Goal: Information Seeking & Learning: Find specific fact

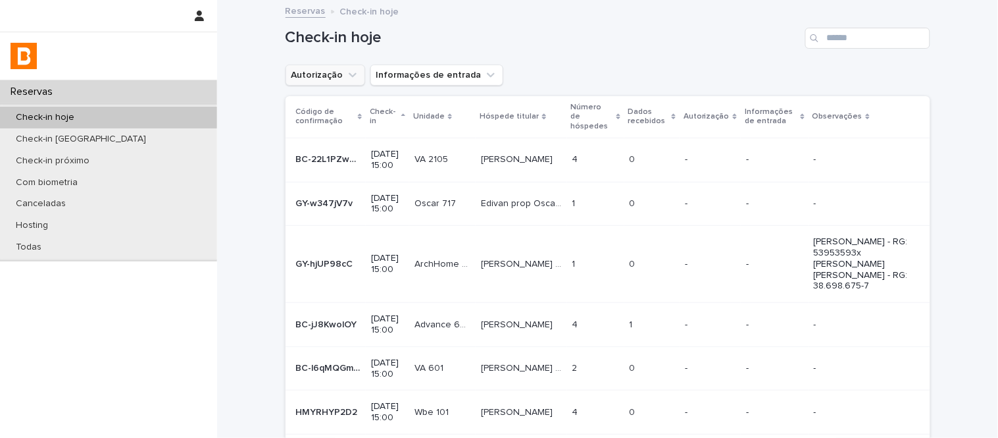
click at [308, 76] on button "Autorização" at bounding box center [326, 74] width 80 height 21
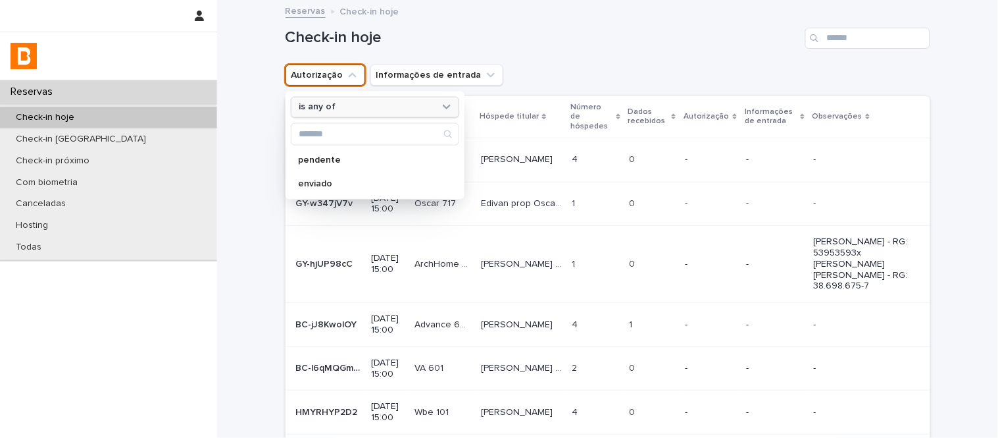
click at [351, 104] on div "is any of" at bounding box center [366, 107] width 145 height 14
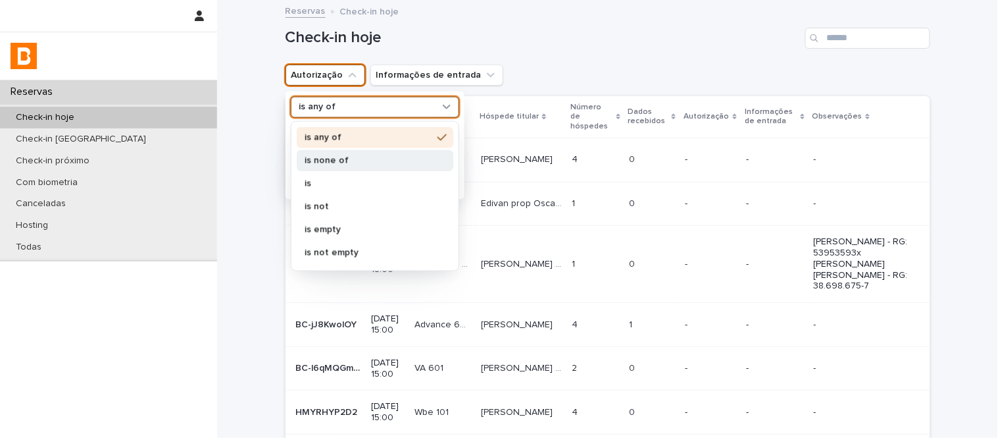
click at [380, 169] on div "is none of" at bounding box center [375, 159] width 157 height 21
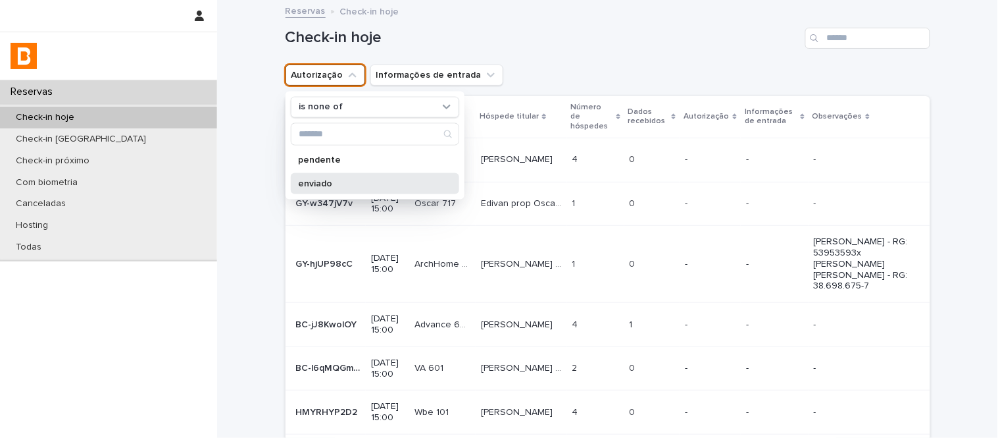
click at [391, 188] on p "enviado" at bounding box center [368, 182] width 139 height 9
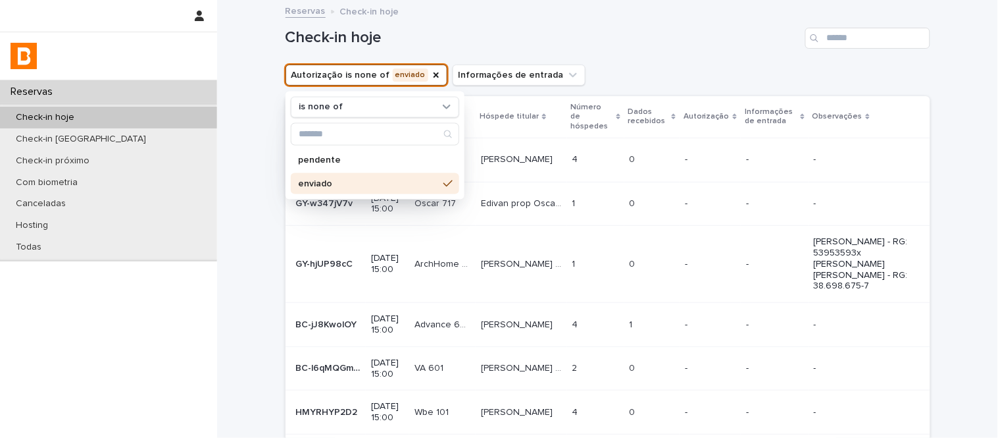
click at [601, 63] on div "Check-in hoje" at bounding box center [608, 32] width 645 height 63
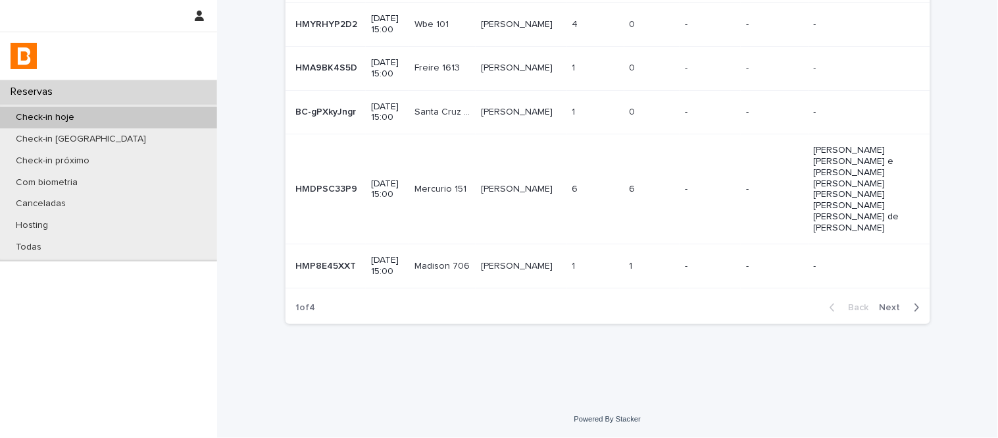
scroll to position [455, 0]
click at [882, 311] on span "Next" at bounding box center [894, 307] width 29 height 9
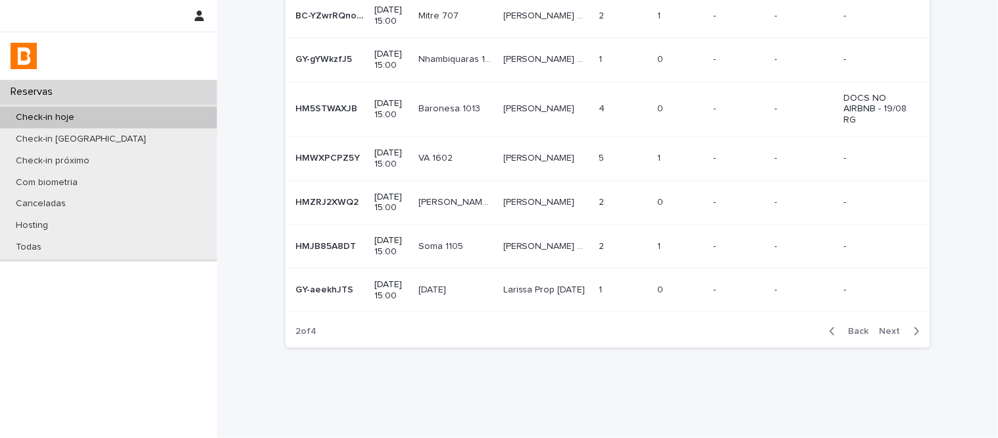
scroll to position [289, 0]
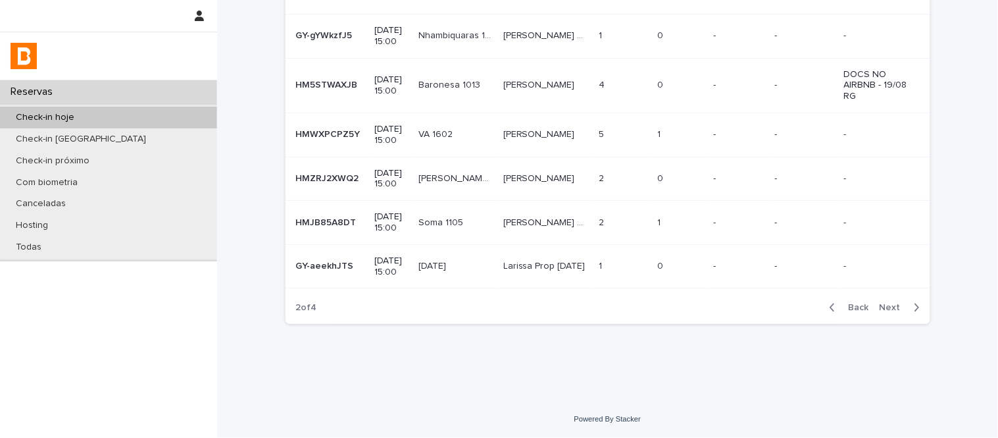
click at [899, 305] on span "Next" at bounding box center [894, 307] width 29 height 9
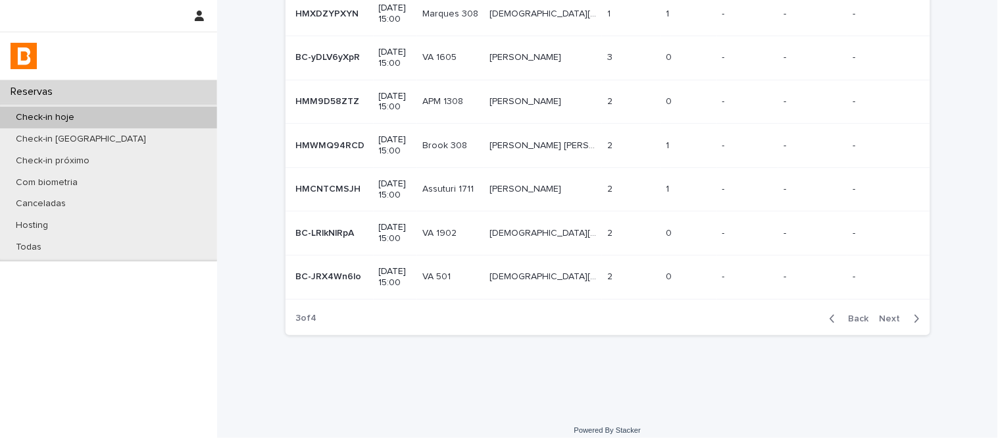
scroll to position [278, 0]
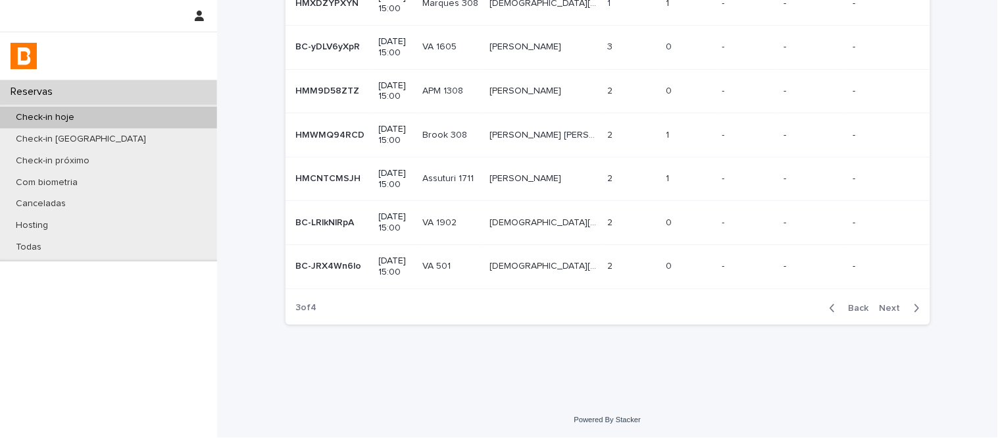
click at [884, 304] on span "Next" at bounding box center [894, 307] width 29 height 9
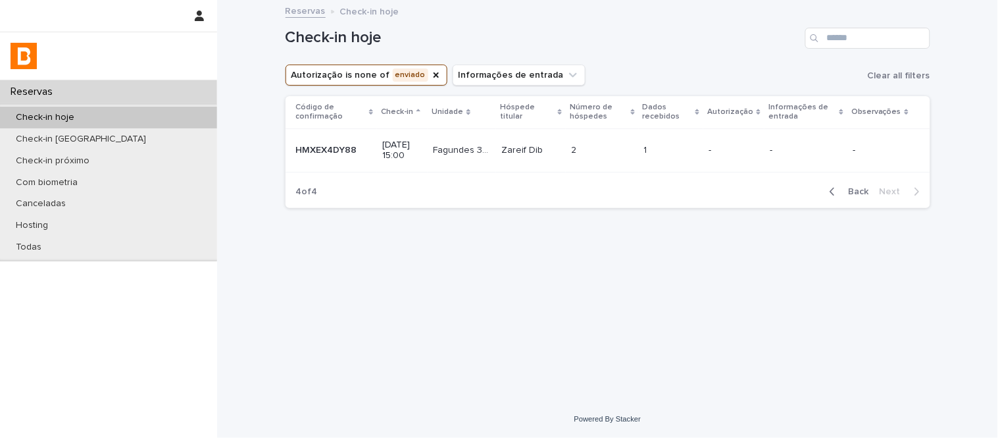
click at [849, 199] on div "Back Next" at bounding box center [874, 191] width 111 height 33
click at [849, 194] on span "Back" at bounding box center [855, 191] width 28 height 9
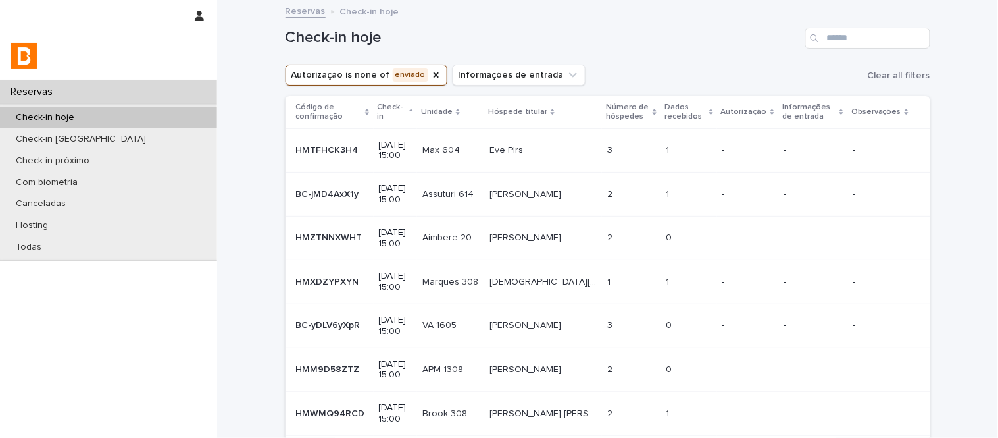
click at [849, 194] on td "-" at bounding box center [888, 194] width 82 height 44
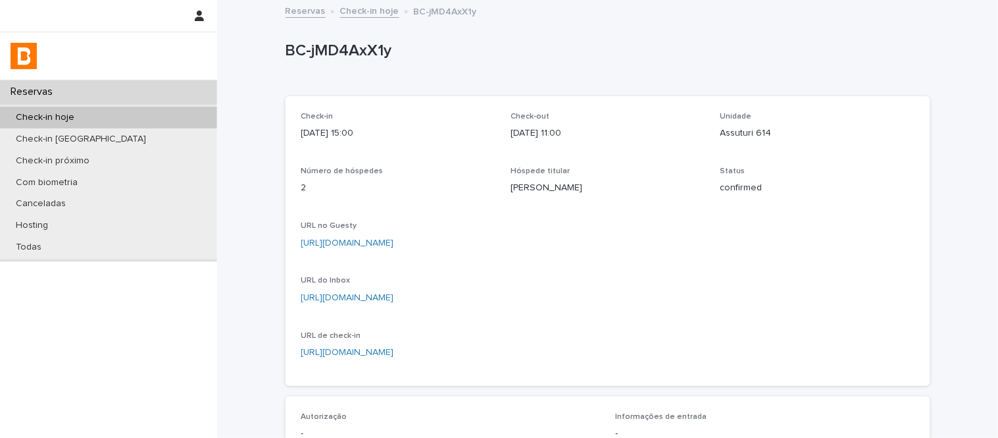
click at [370, 14] on link "Check-in hoje" at bounding box center [369, 10] width 59 height 15
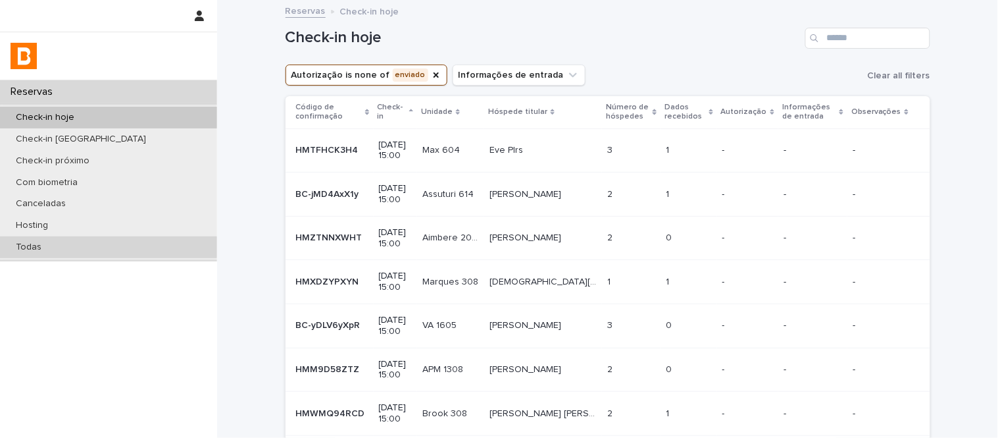
click at [195, 257] on div "Todas" at bounding box center [108, 247] width 217 height 22
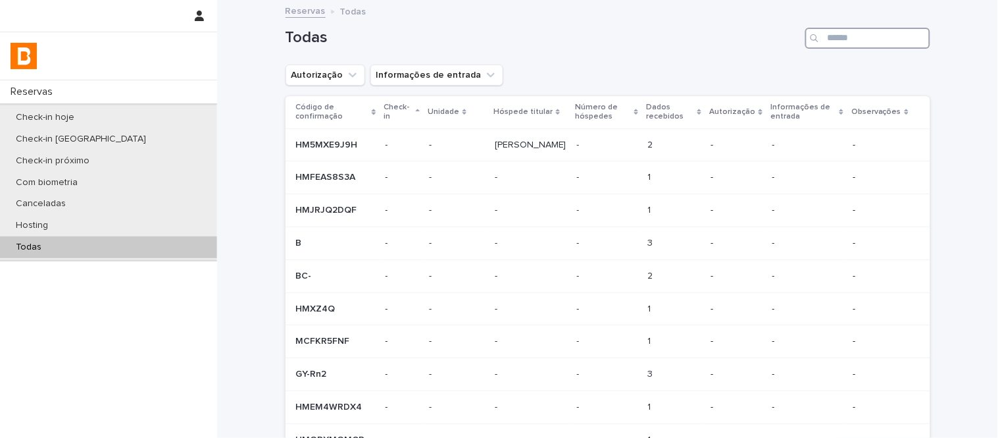
click at [895, 42] on input "Search" at bounding box center [867, 38] width 125 height 21
paste input "**********"
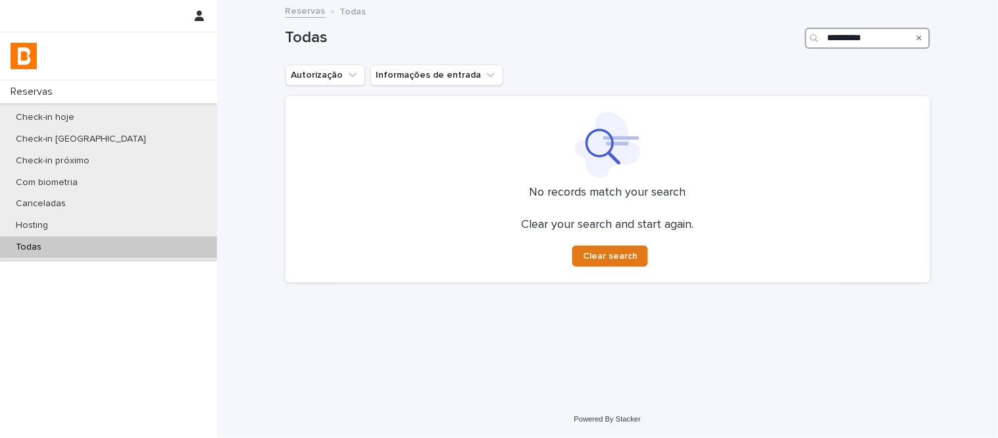
type input "**********"
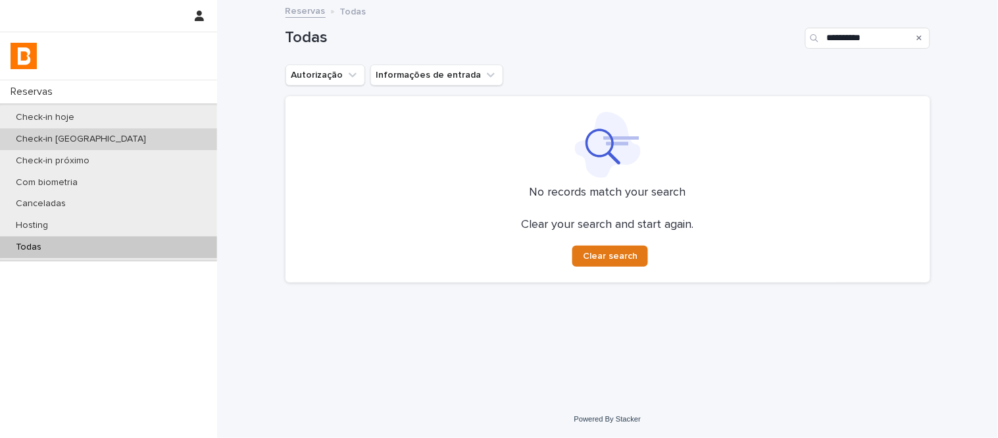
click at [163, 134] on div "Check-in [GEOGRAPHIC_DATA]" at bounding box center [108, 139] width 217 height 22
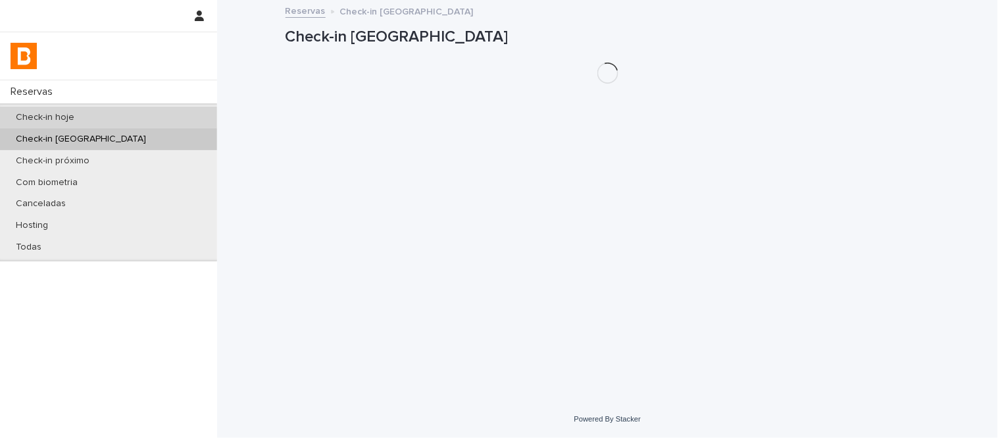
click at [159, 109] on div "Check-in hoje" at bounding box center [108, 118] width 217 height 22
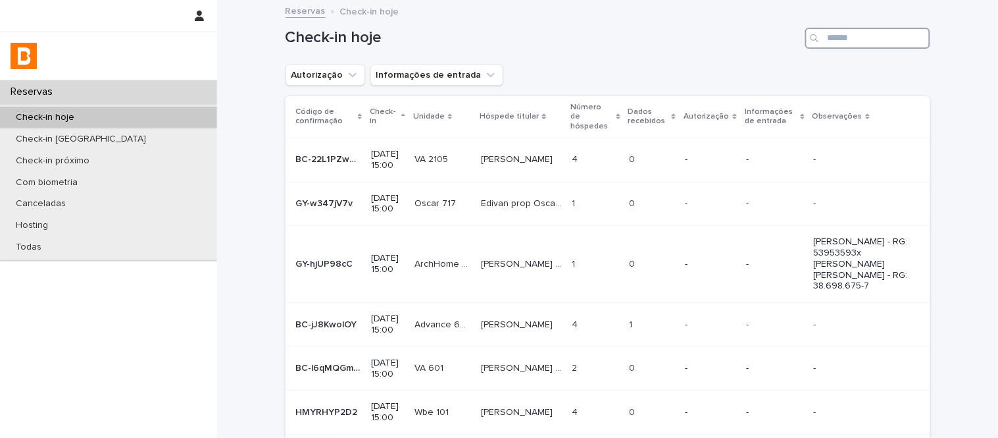
click at [884, 40] on input "Search" at bounding box center [867, 38] width 125 height 21
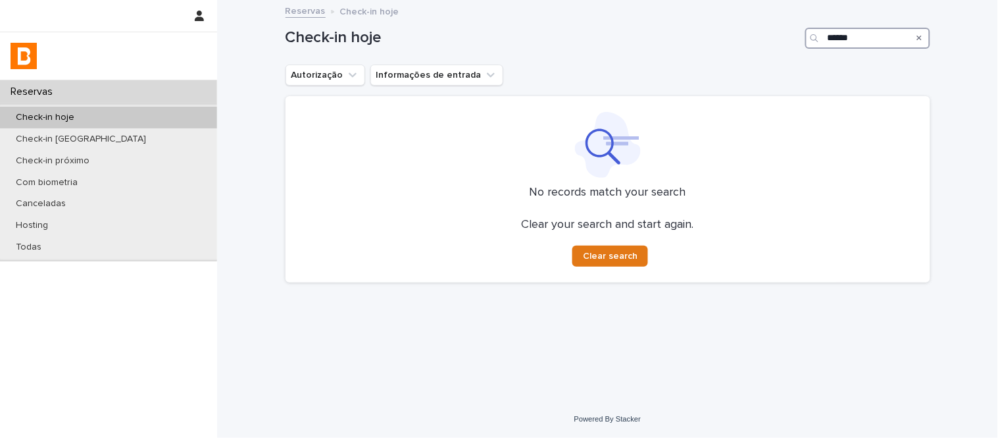
drag, startPoint x: 861, startPoint y: 36, endPoint x: 776, endPoint y: 37, distance: 84.2
click at [776, 37] on div "Check-in hoje ******" at bounding box center [608, 38] width 645 height 21
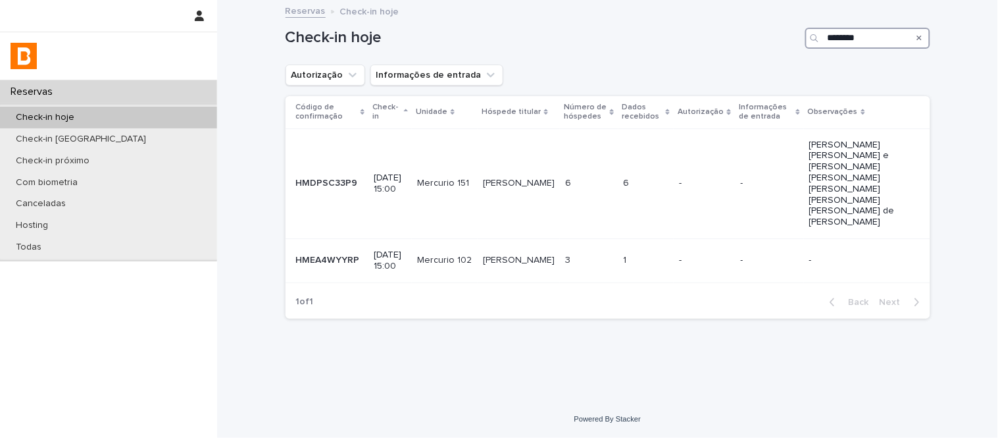
drag, startPoint x: 867, startPoint y: 31, endPoint x: 764, endPoint y: 30, distance: 102.6
click at [764, 31] on div "Check-in hoje ********" at bounding box center [608, 38] width 645 height 21
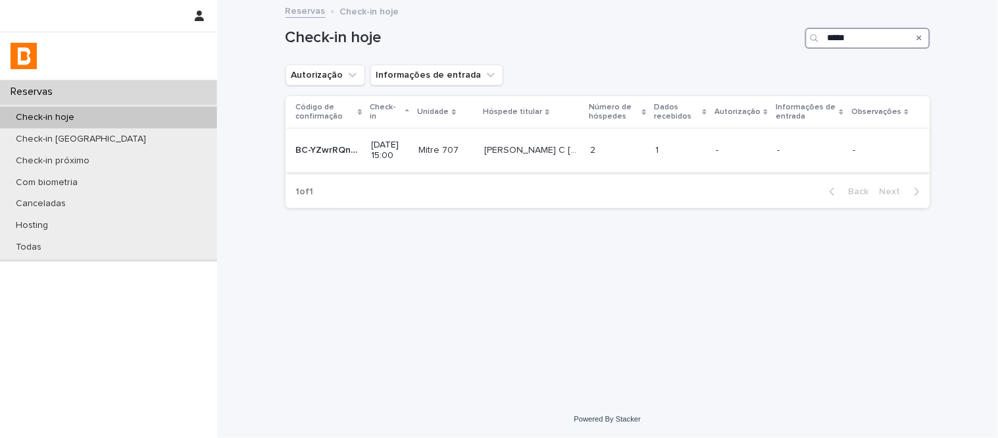
type input "*****"
click at [505, 142] on p "[PERSON_NAME] C [PERSON_NAME]" at bounding box center [533, 149] width 98 height 14
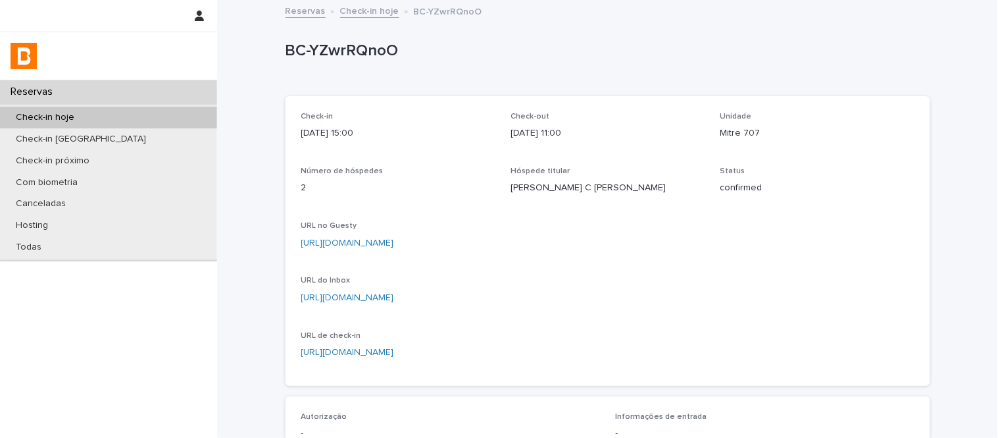
click at [751, 132] on p "Mitre 707" at bounding box center [817, 133] width 194 height 14
copy p "Mitre 707"
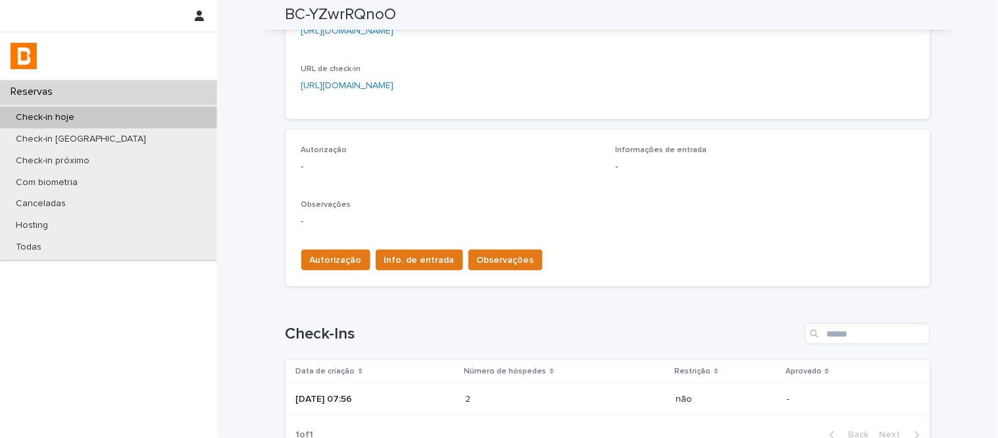
scroll to position [365, 0]
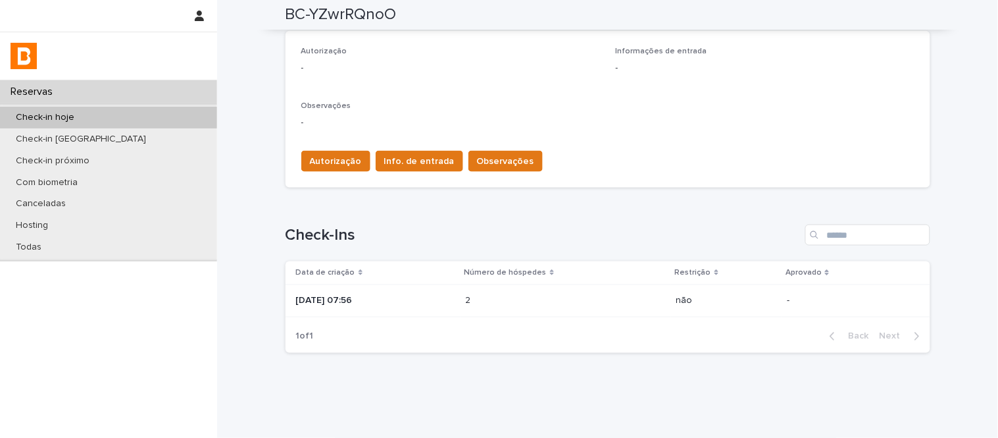
click at [455, 303] on p "[DATE] 07:56" at bounding box center [375, 300] width 159 height 11
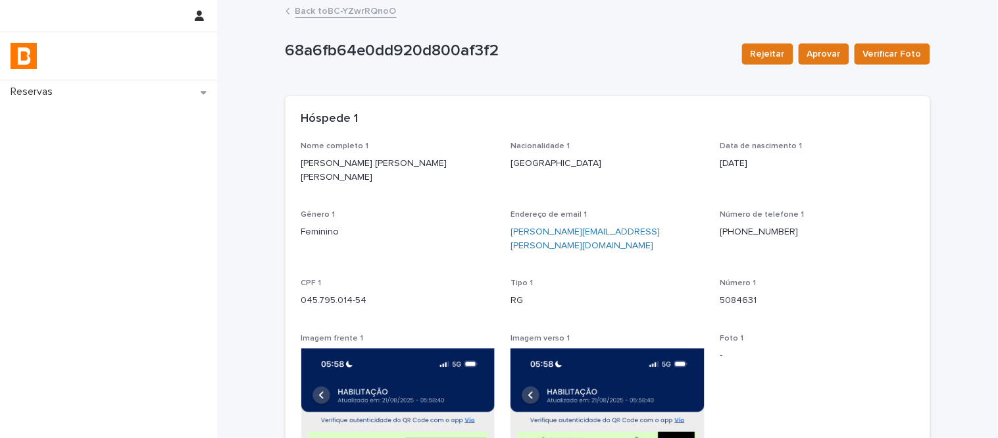
click at [340, 168] on p "[PERSON_NAME] [PERSON_NAME] [PERSON_NAME]" at bounding box center [398, 171] width 194 height 28
copy p "[PERSON_NAME] [PERSON_NAME] [PERSON_NAME]"
click at [350, 293] on p "045.795.014-54" at bounding box center [398, 300] width 194 height 14
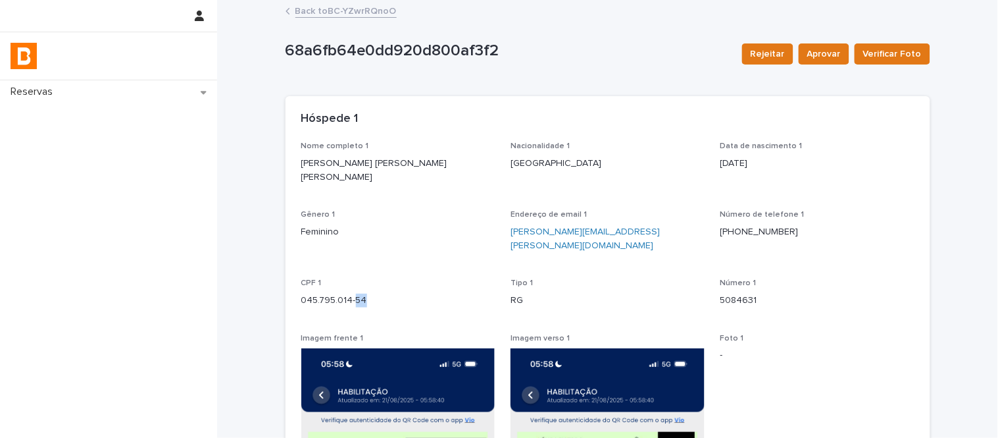
click at [350, 293] on p "045.795.014-54" at bounding box center [398, 300] width 194 height 14
copy p "045.795.014-54"
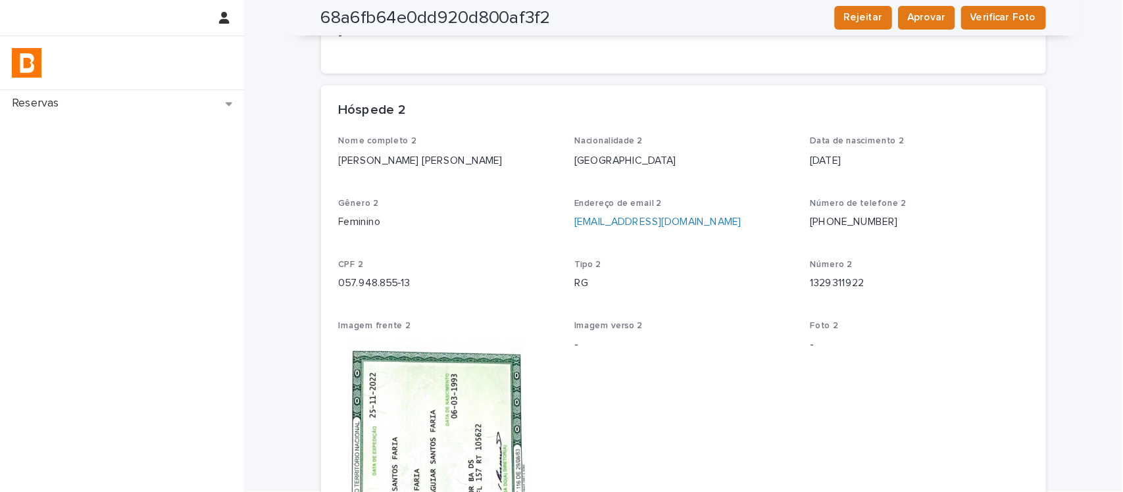
scroll to position [804, 0]
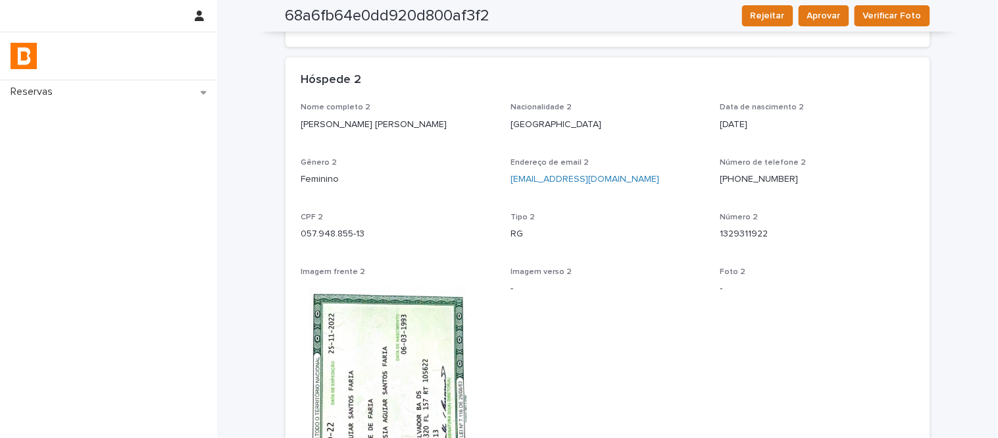
click at [391, 118] on p "[PERSON_NAME] [PERSON_NAME]" at bounding box center [398, 125] width 194 height 14
copy p "[PERSON_NAME] [PERSON_NAME]"
click at [345, 227] on p "057.948.855-13" at bounding box center [398, 234] width 194 height 14
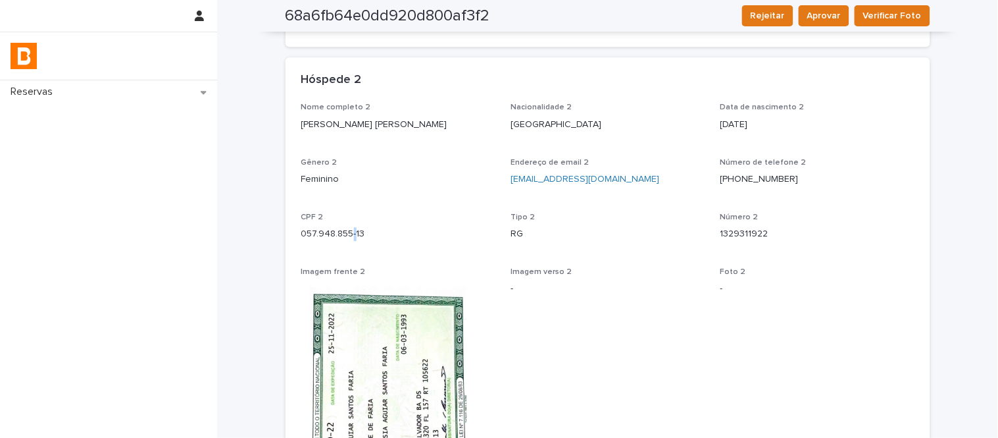
click at [345, 227] on p "057.948.855-13" at bounding box center [398, 234] width 194 height 14
copy p "057.948.855-13"
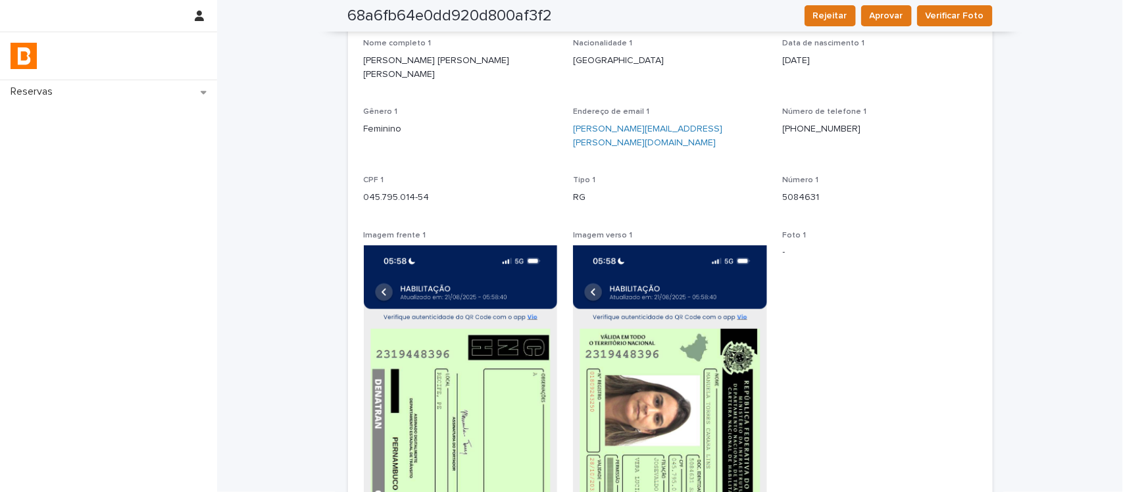
scroll to position [0, 0]
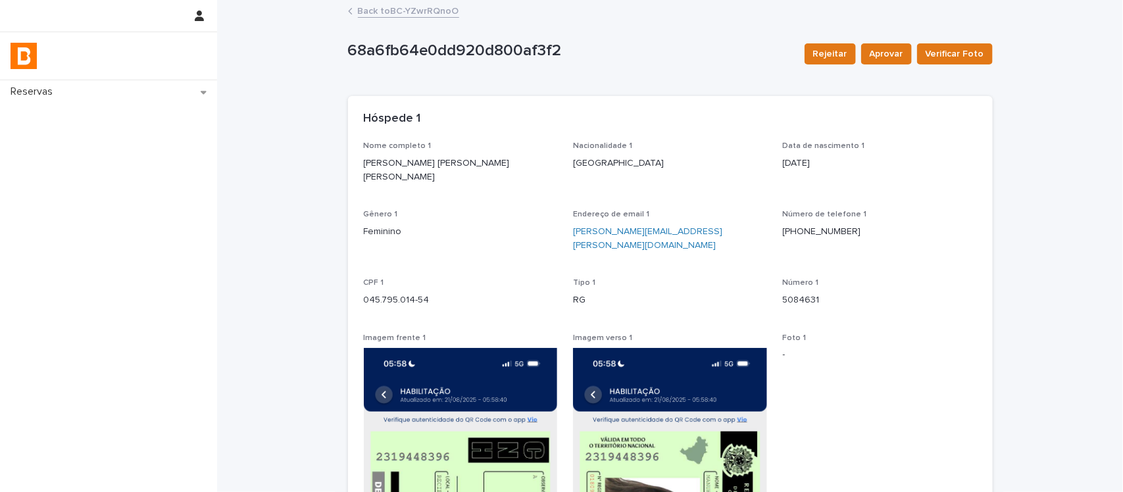
click at [433, 16] on link "Back to BC-YZwrRQnoO" at bounding box center [408, 10] width 101 height 15
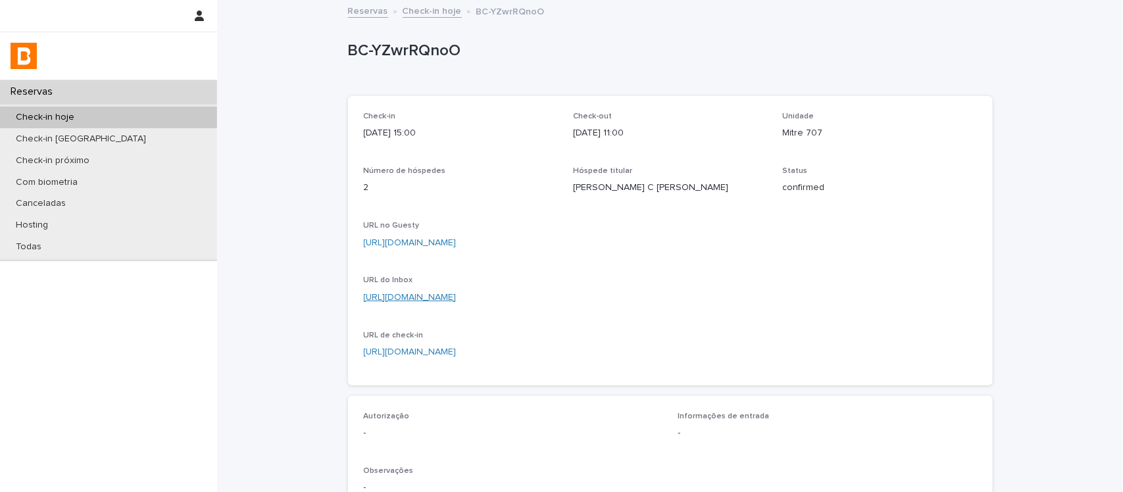
click at [457, 297] on link "[URL][DOMAIN_NAME]" at bounding box center [410, 297] width 93 height 9
click at [457, 244] on link "[URL][DOMAIN_NAME]" at bounding box center [410, 242] width 93 height 9
